Goal: Task Accomplishment & Management: Manage account settings

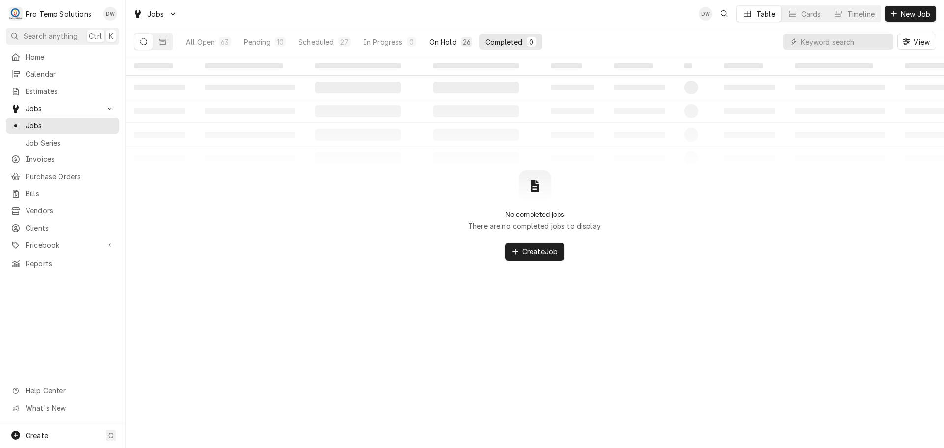
click at [442, 44] on div "On Hold" at bounding box center [443, 42] width 28 height 10
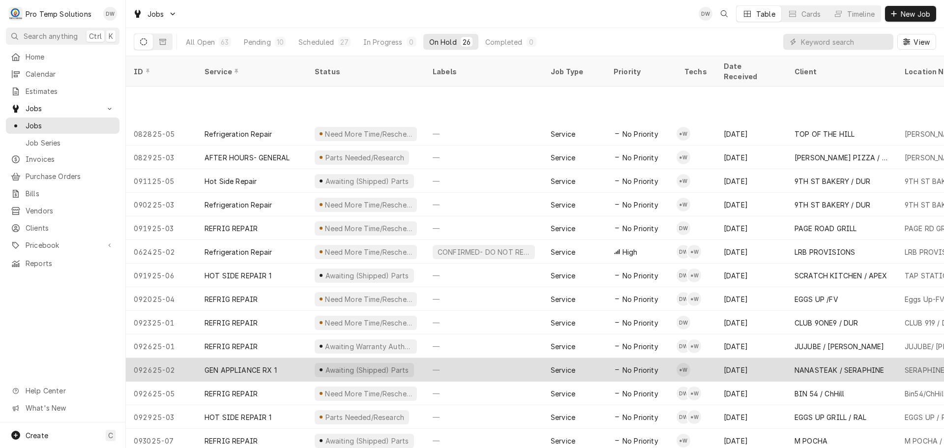
scroll to position [248, 0]
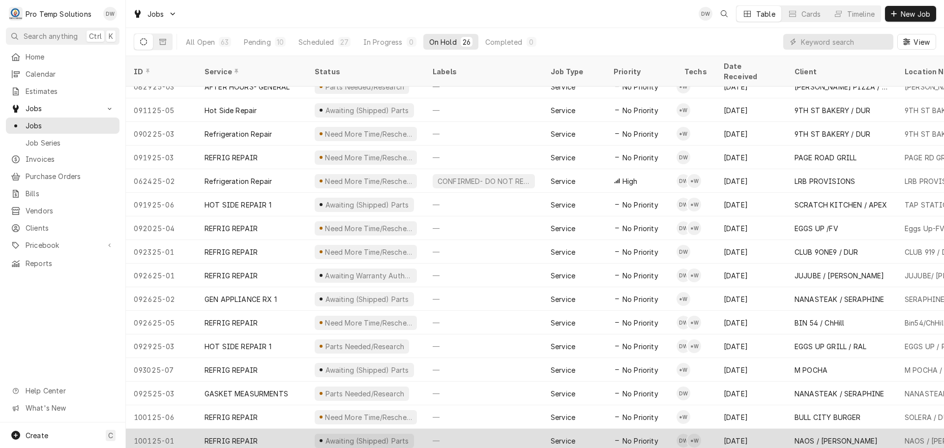
click at [507, 429] on div "—" at bounding box center [484, 441] width 118 height 24
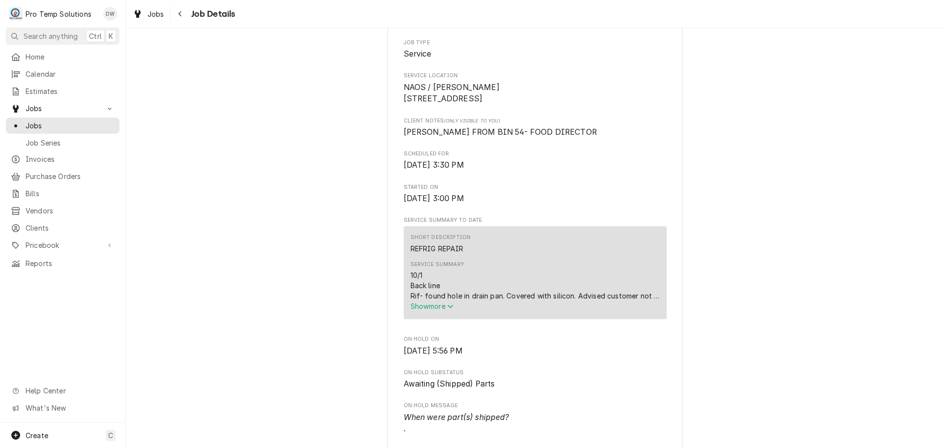
scroll to position [197, 0]
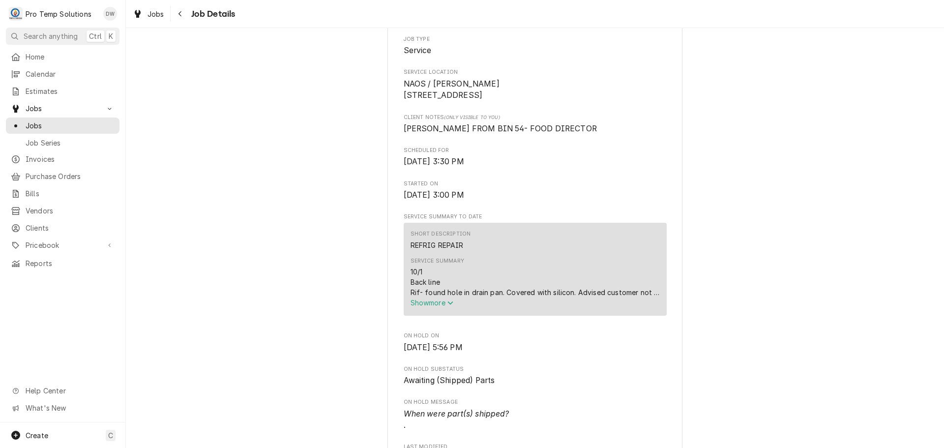
click at [428, 307] on span "Show more" at bounding box center [432, 302] width 43 height 8
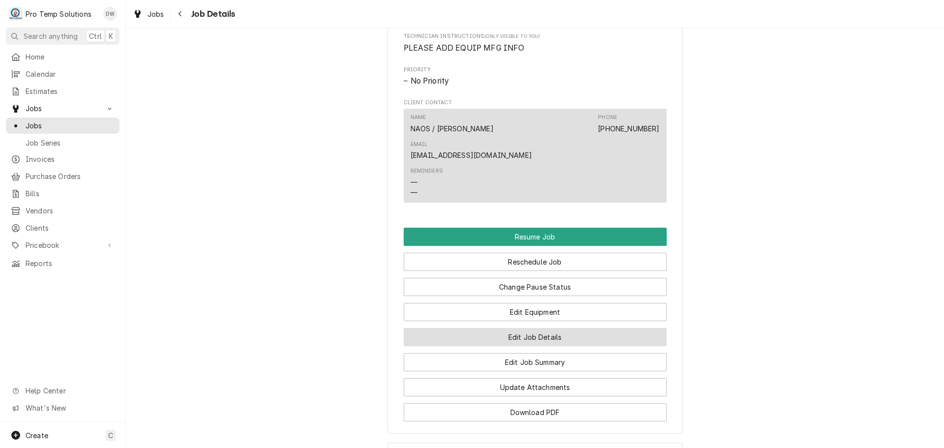
scroll to position [836, 0]
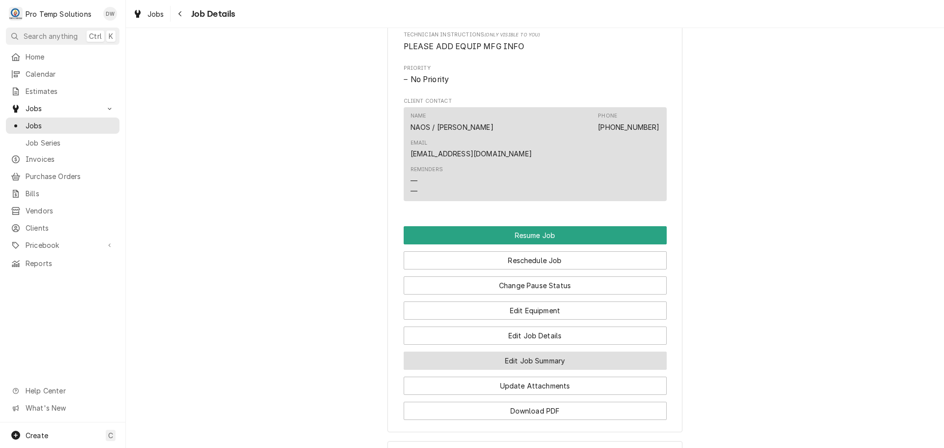
click at [527, 352] on button "Edit Job Summary" at bounding box center [535, 361] width 263 height 18
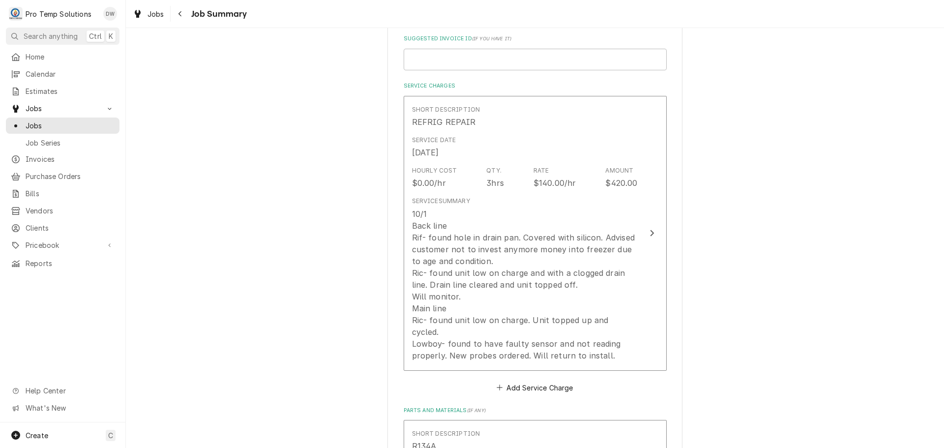
scroll to position [246, 0]
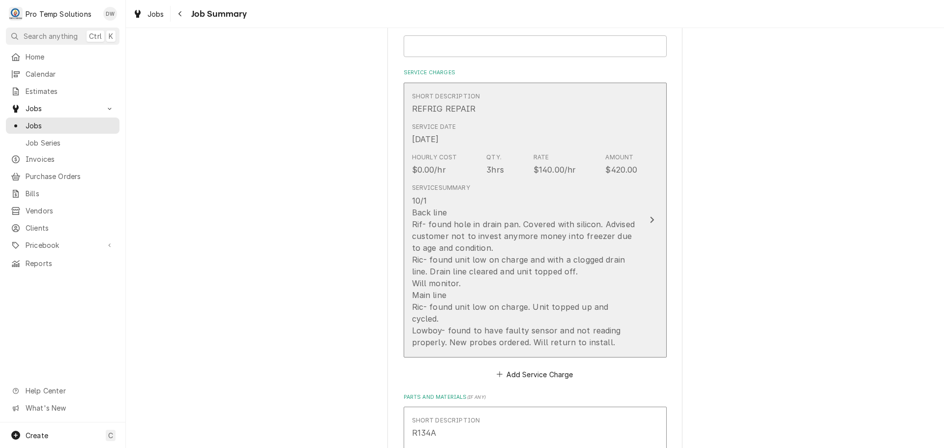
click at [469, 201] on div "10/1 Back line Rif- found hole in drain pan. Covered with silicon. Advised cust…" at bounding box center [525, 271] width 226 height 153
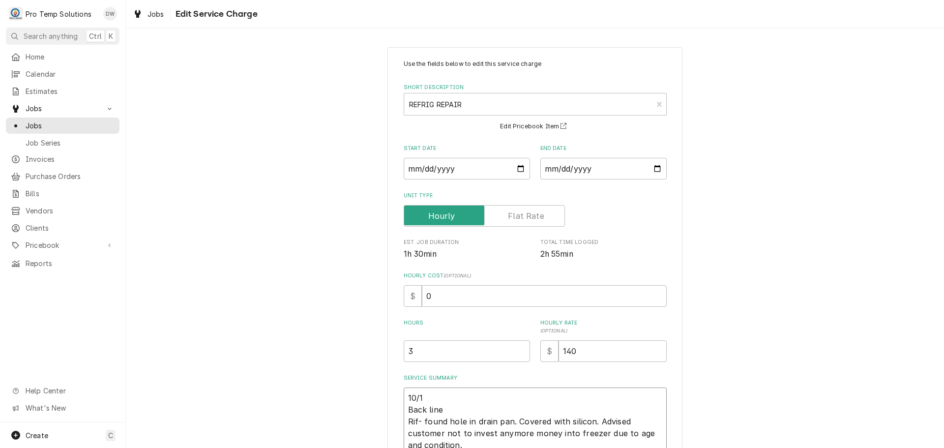
type textarea "x"
type textarea "10/1 Back line Rif- found hole in drain pan. Covered with silicon. Advised cust…"
type textarea "x"
type textarea "10/1 3 Back line Rif- found hole in drain pan. Covered with silicon. Advised cu…"
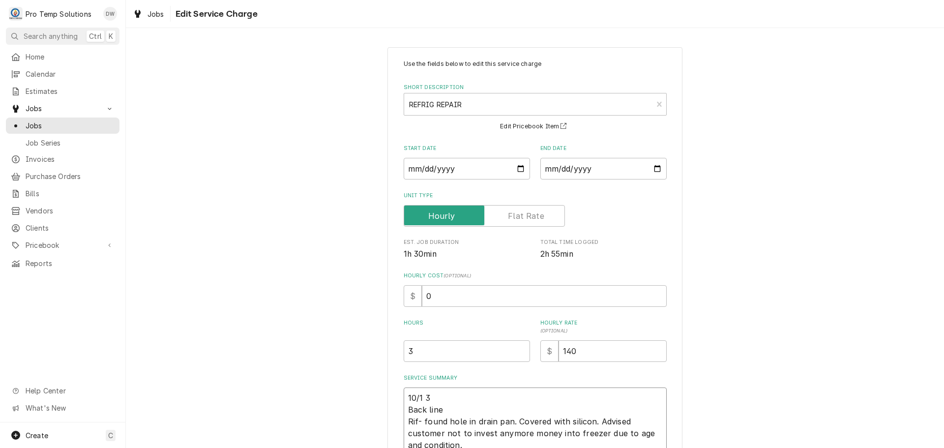
type textarea "x"
type textarea "10/1 30 Back line Rif- found hole in drain pan. Covered with silicon. Advised c…"
type textarea "x"
type textarea "10/1 300 Back line Rif- found hole in drain pan. Covered with silicon. Advised …"
type textarea "x"
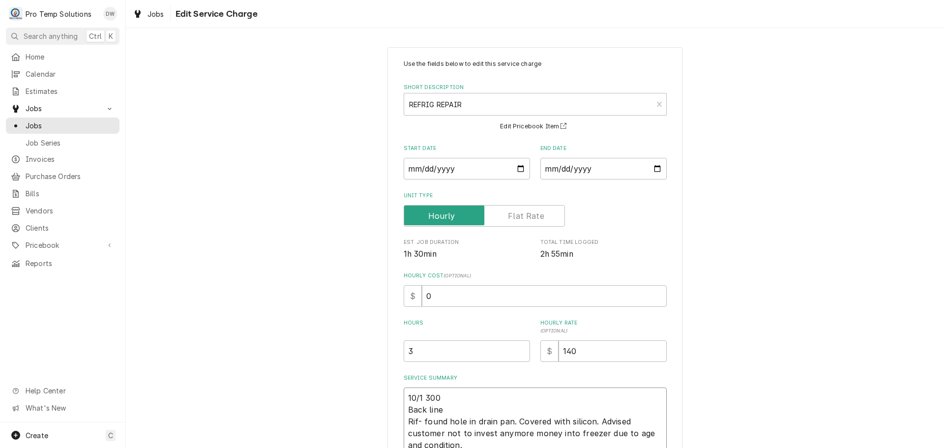
type textarea "10/1 300- Back line Rif- found hole in drain pan. Covered with silicon. Advised…"
type textarea "x"
type textarea "10/1 300-5 Back line Rif- found hole in drain pan. Covered with silicon. Advise…"
type textarea "x"
type textarea "10/1 300-55 Back line Rif- found hole in drain pan. Covered with silicon. Advis…"
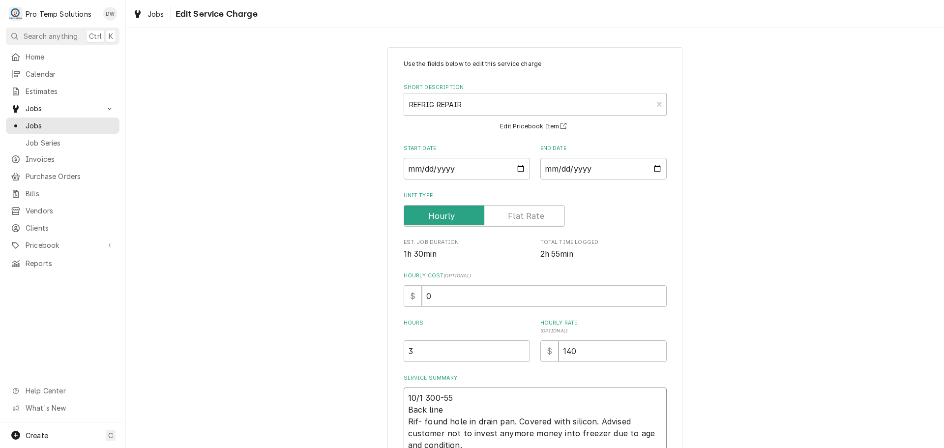
type textarea "x"
type textarea "10/1 300-550 Back line Rif- found hole in drain pan. Covered with silicon. Advi…"
type textarea "x"
type textarea "10/1 300-550 Back line Rif- found hole in drain pan. Covered with silicon. Advi…"
type textarea "x"
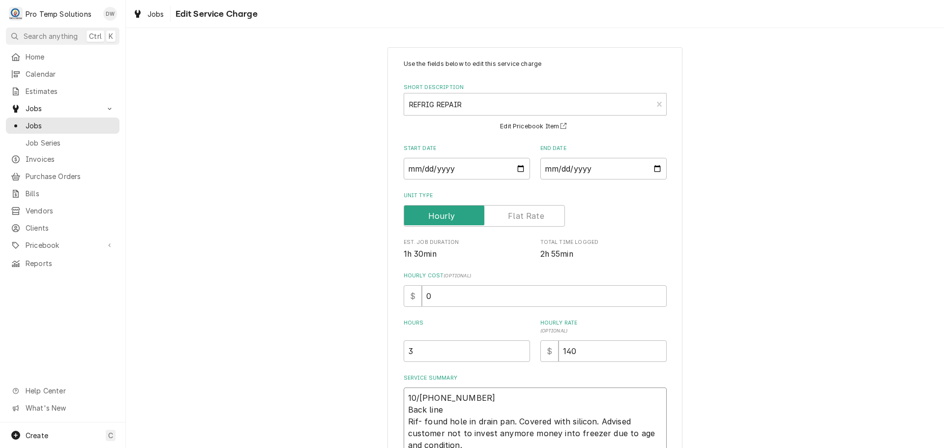
type textarea "10/1 300-550 K Back line Rif- found hole in drain pan. Covered with silicon. Ad…"
type textarea "x"
type textarea "10/1 300-550 KE Back line Rif- found hole in drain pan. Covered with silicon. A…"
type textarea "x"
type textarea "10/1 300-550 KEV Back line Rif- found hole in drain pan. Covered with silicon. …"
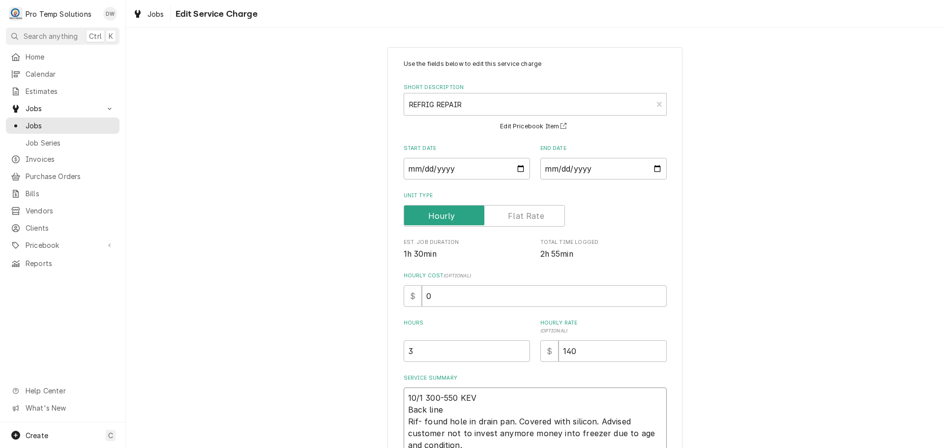
type textarea "x"
type textarea "10/1 300-550 KEVI Back line Rif- found hole in drain pan. Covered with silicon.…"
type textarea "x"
type textarea "10/1 300-550 KEVIN Back line Rif- found hole in drain pan. Covered with silicon…"
type textarea "x"
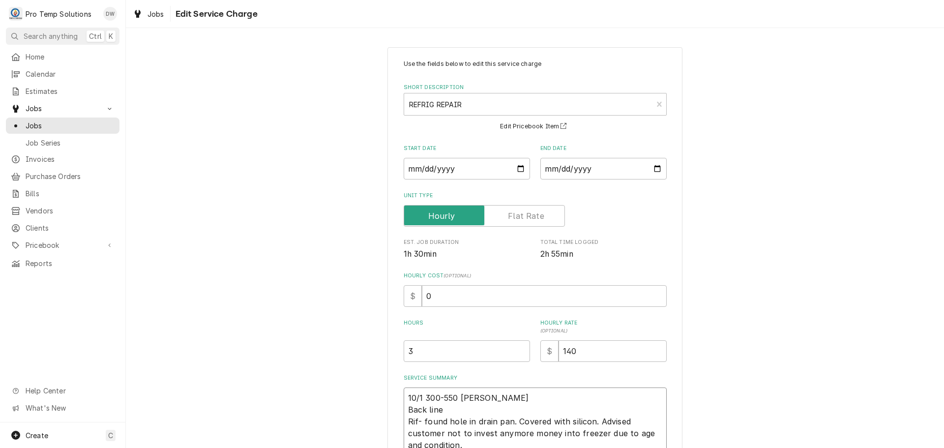
type textarea "10/1 300-550 KEVIN Back line Rif- found hole in drain pan. Covered with silicon…"
type textarea "x"
type textarea "10/1 300-550 KEVIN 4 Back line Rif- found hole in drain pan. Covered with silic…"
type textarea "x"
type textarea "10/1 300-550 KEVIN 43 Back line Rif- found hole in drain pan. Covered with sili…"
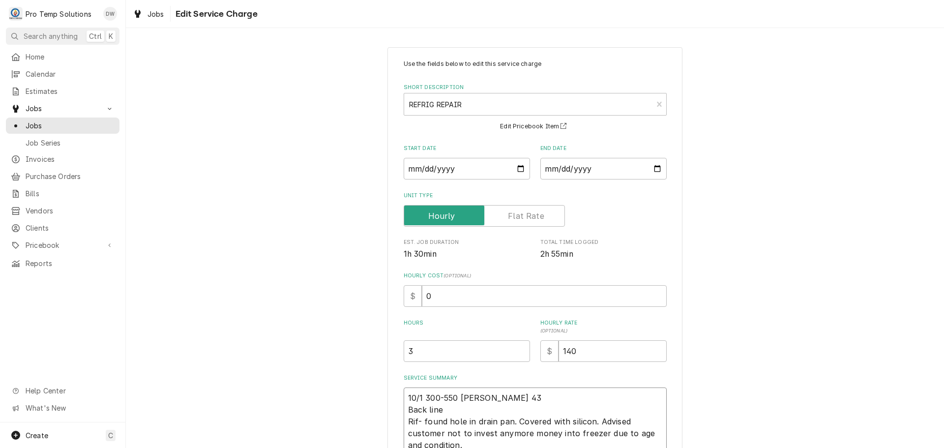
type textarea "x"
type textarea "10/1 300-550 KEVIN 430 Back line Rif- found hole in drain pan. Covered with sil…"
type textarea "x"
type textarea "10/1 300-550 KEVIN 430- Back line Rif- found hole in drain pan. Covered with si…"
type textarea "x"
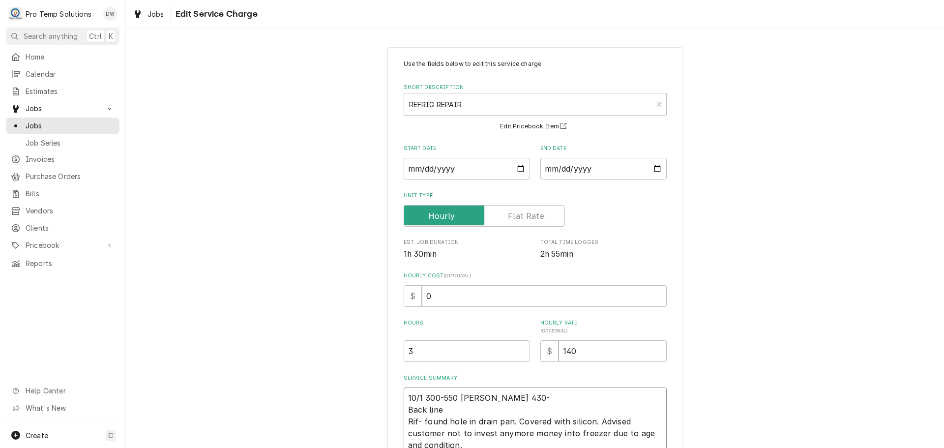
type textarea "10/1 300-550 KEVIN 430-5 Back line Rif- found hole in drain pan. Covered with s…"
type textarea "x"
type textarea "10/1 300-550 KEVIN 430-55 Back line Rif- found hole in drain pan. Covered with …"
type textarea "x"
type textarea "10/1 300-550 KEVIN 430-555 Back line Rif- found hole in drain pan. Covered with…"
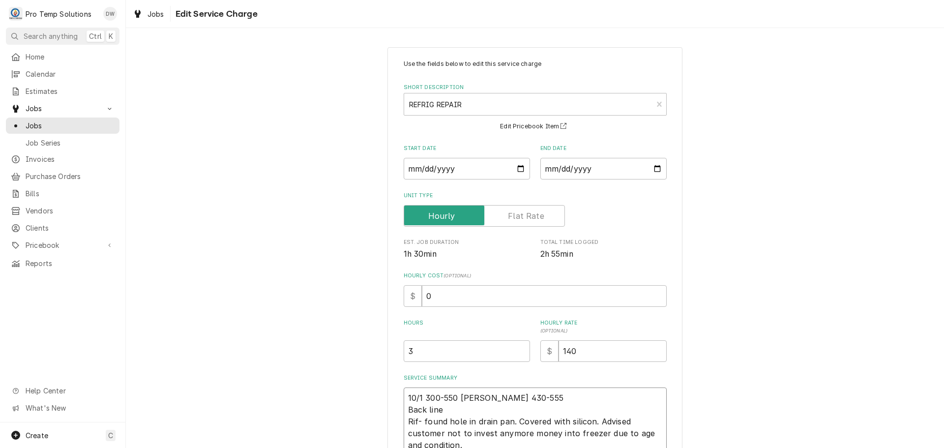
type textarea "x"
type textarea "10/1 300-550 KEVIN 430-555 Back line Rif- found hole in drain pan. Covered with…"
type textarea "x"
type textarea "10/1 300-550 KEVIN 430-555 K Back line Rif- found hole in drain pan. Covered wi…"
type textarea "x"
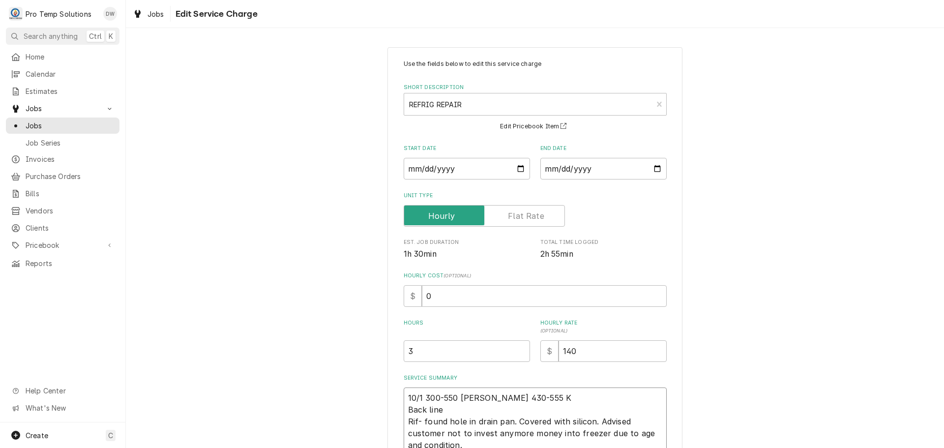
type textarea "10/1 300-550 KEVIN 430-555 KO Back line Rif- found hole in drain pan. Covered w…"
type textarea "x"
type textarea "10/1 300-550 KEVIN 430-555 KOT Back line Rif- found hole in drain pan. Covered …"
type textarea "x"
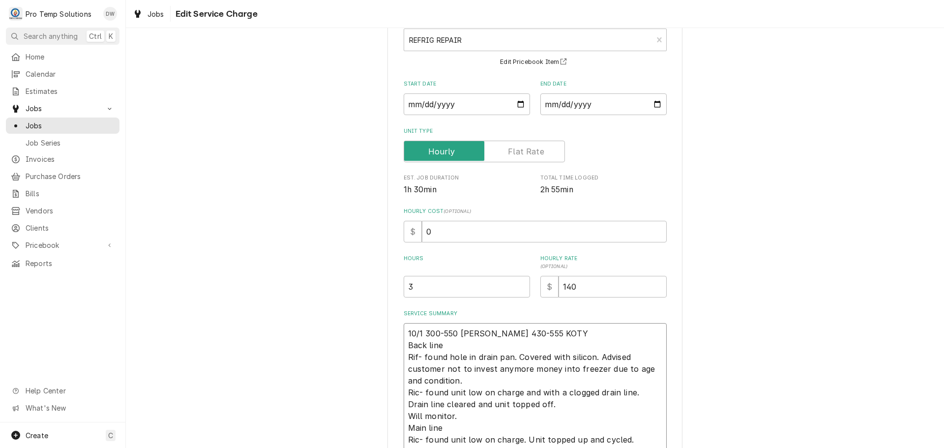
scroll to position [175, 0]
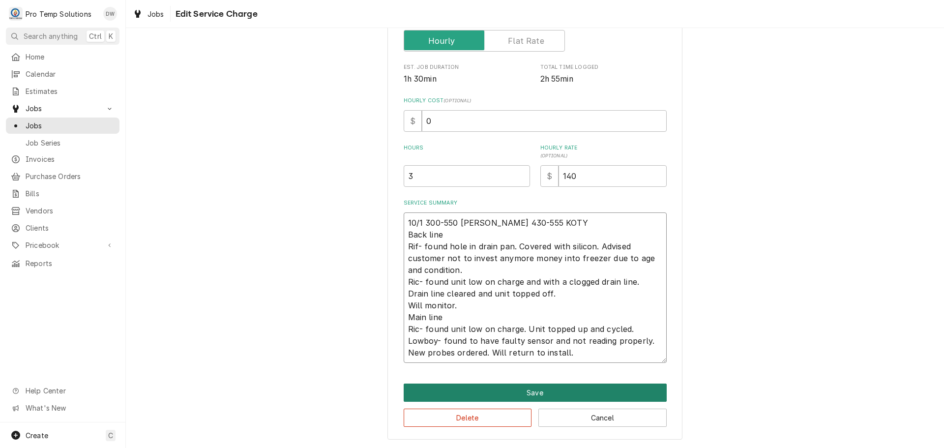
type textarea "10/1 300-550 KEVIN 430-555 KOTY Back line Rif- found hole in drain pan. Covered…"
click at [522, 389] on button "Save" at bounding box center [535, 392] width 263 height 18
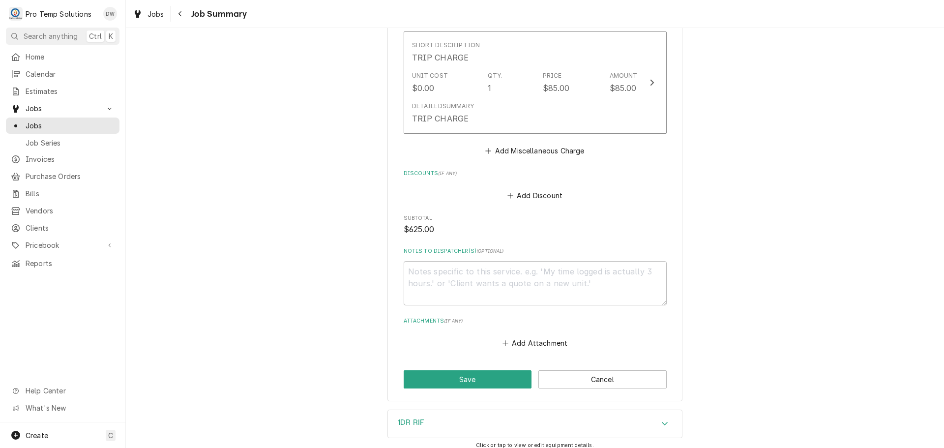
scroll to position [1089, 0]
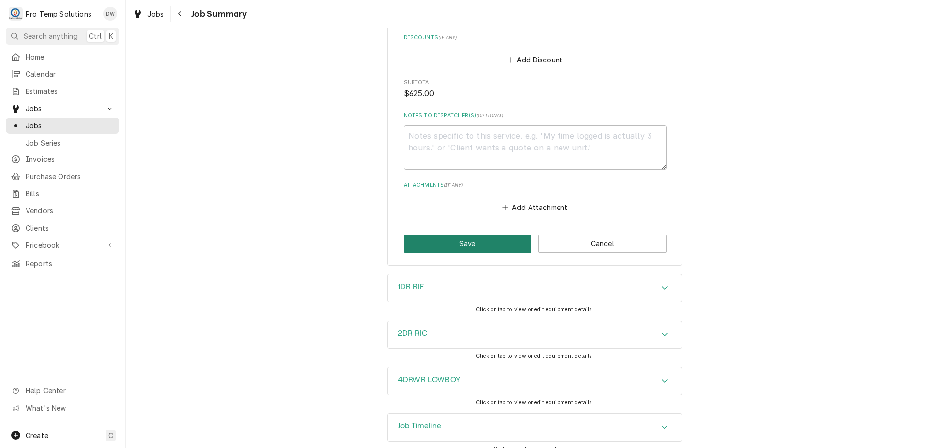
click at [463, 235] on button "Save" at bounding box center [468, 244] width 128 height 18
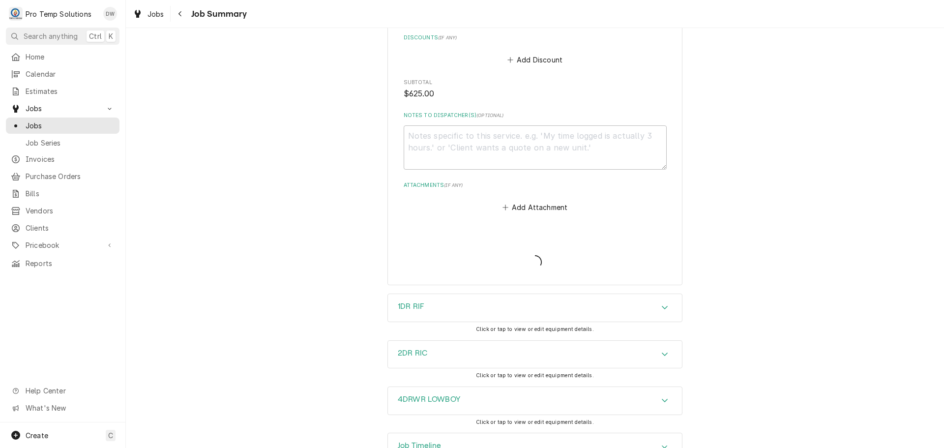
type textarea "x"
